Goal: Task Accomplishment & Management: Manage account settings

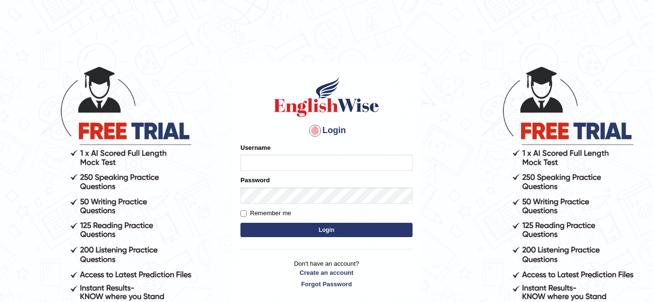
type input "Paulchirwapte2025"
click at [242, 215] on input "Remember me" at bounding box center [243, 214] width 6 height 6
checkbox input "true"
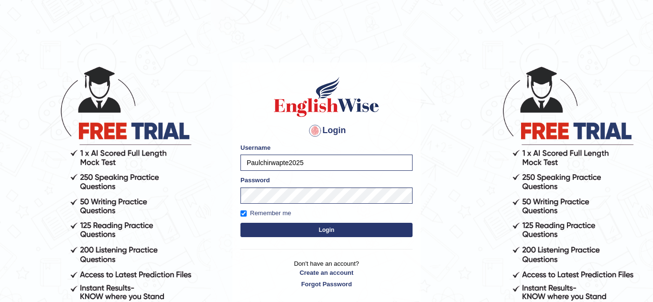
click at [295, 231] on button "Login" at bounding box center [326, 230] width 172 height 14
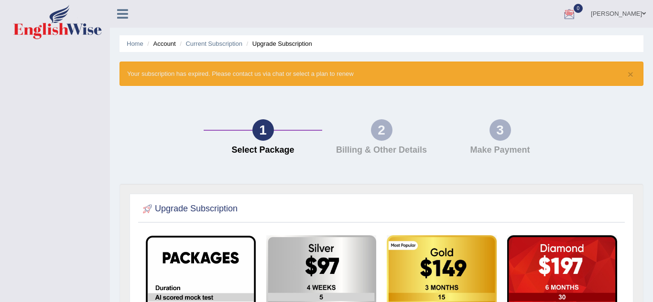
click at [638, 13] on link "paul" at bounding box center [617, 12] width 69 height 25
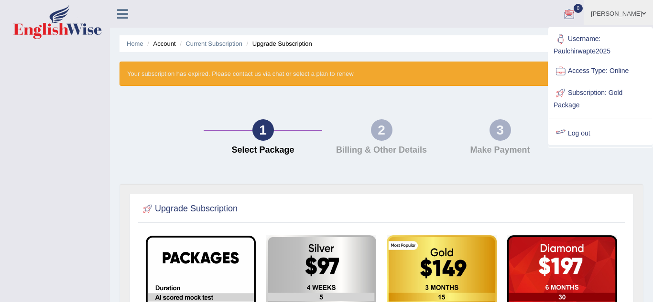
click at [585, 137] on link "Log out" at bounding box center [600, 134] width 103 height 22
